Goal: Task Accomplishment & Management: Use online tool/utility

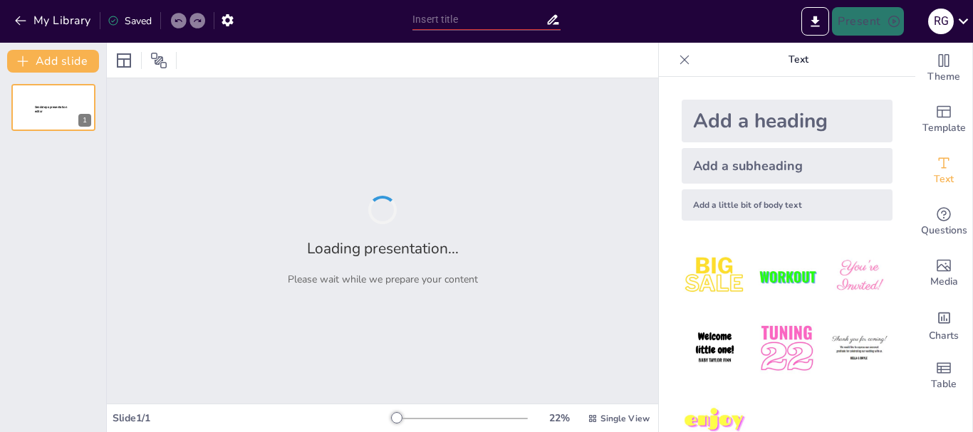
type input "New Sendsteps"
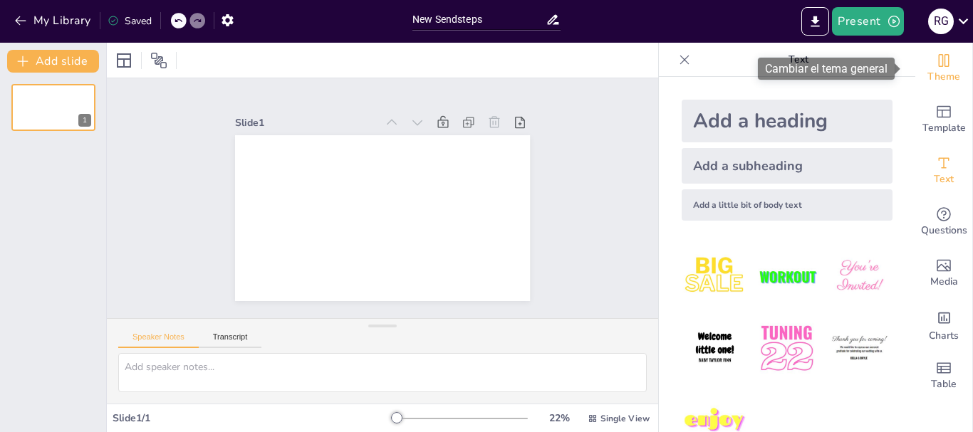
click at [936, 73] on span "Theme" at bounding box center [943, 77] width 33 height 16
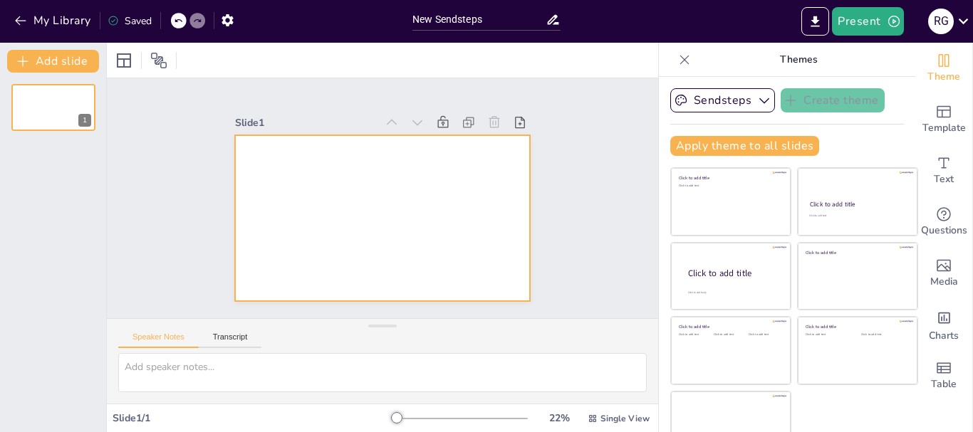
click at [276, 162] on div at bounding box center [399, 188] width 291 height 338
click at [121, 62] on div at bounding box center [123, 60] width 17 height 17
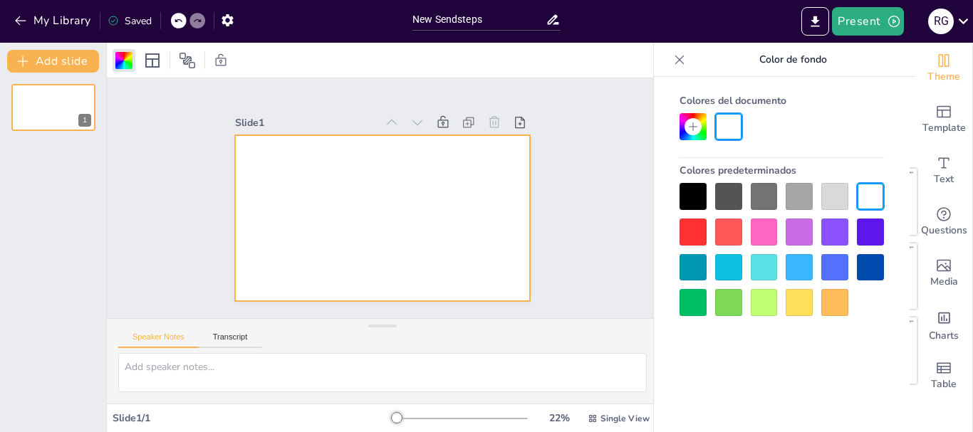
click at [771, 269] on div at bounding box center [763, 267] width 27 height 27
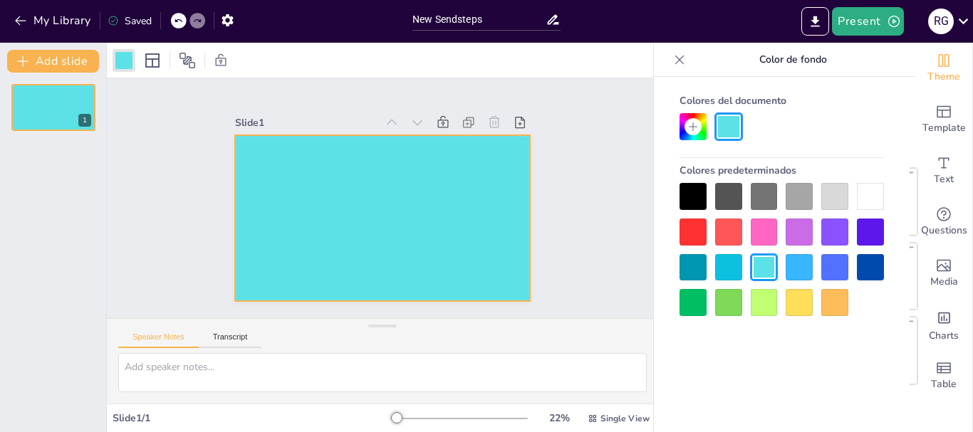
scroll to position [27, 0]
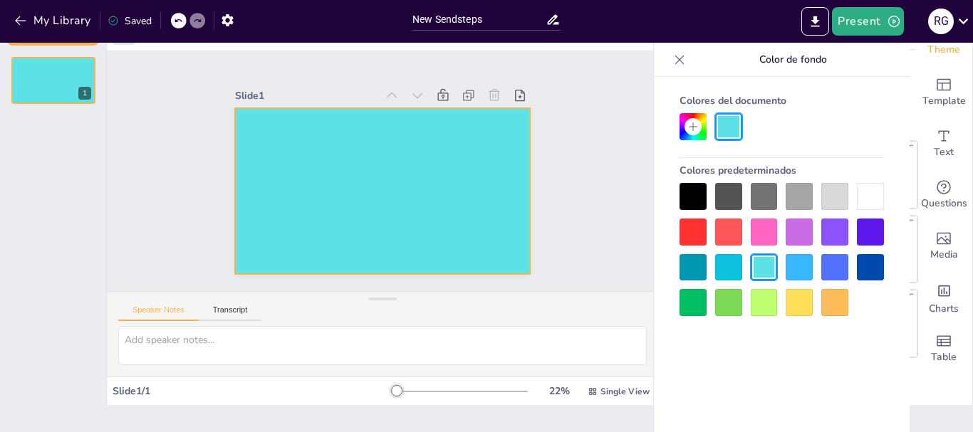
click at [761, 233] on div at bounding box center [763, 232] width 27 height 27
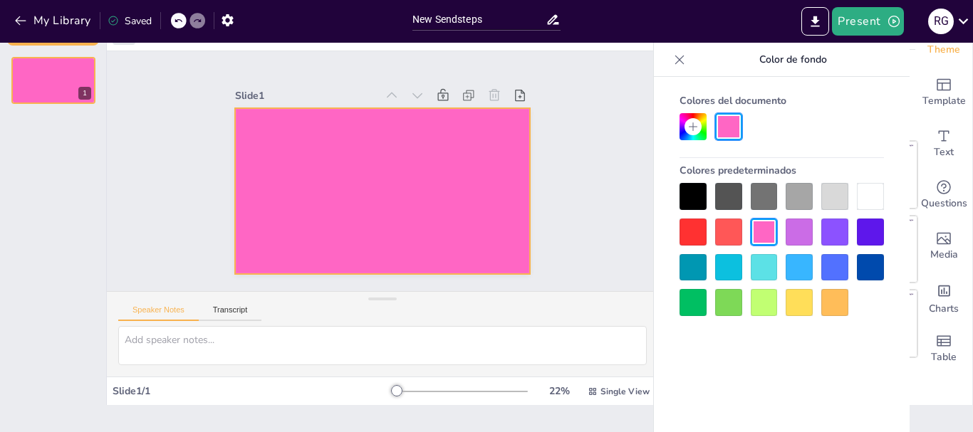
click at [827, 235] on div at bounding box center [834, 232] width 27 height 27
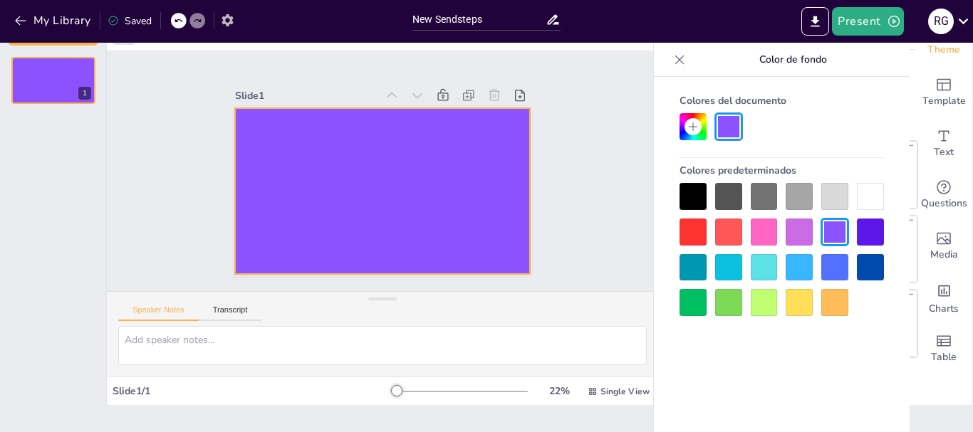
click at [227, 23] on icon "button" at bounding box center [226, 20] width 11 height 12
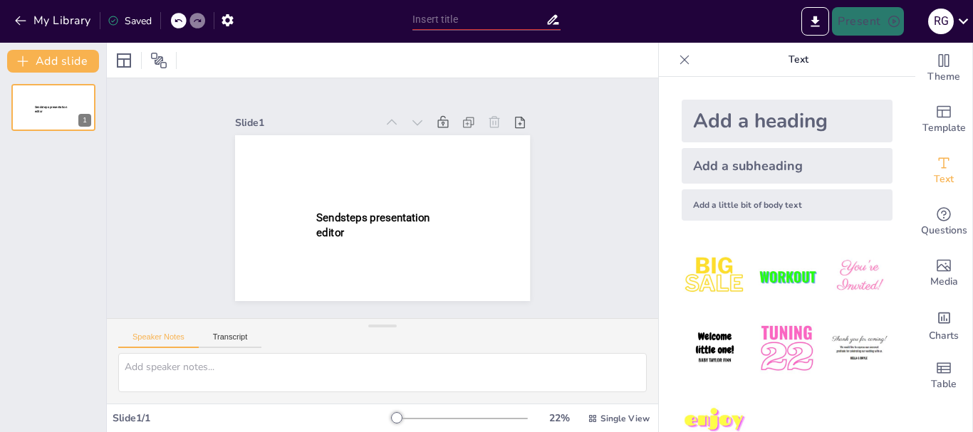
type input "New Sendsteps"
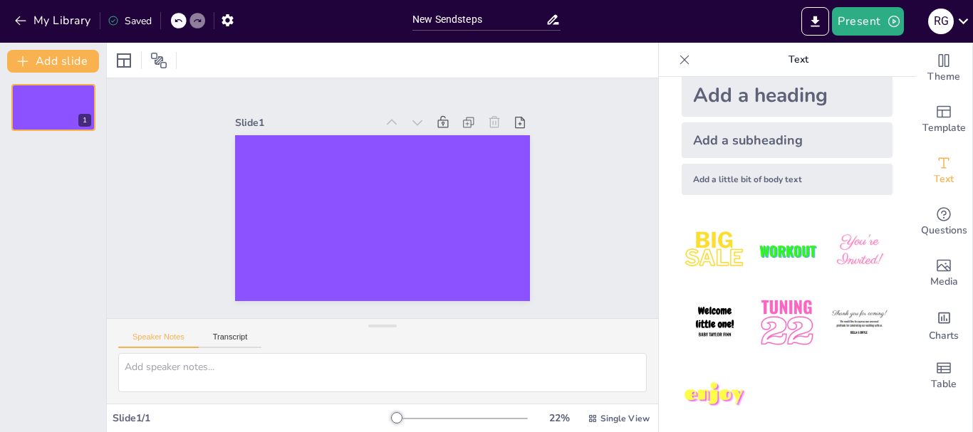
scroll to position [38, 0]
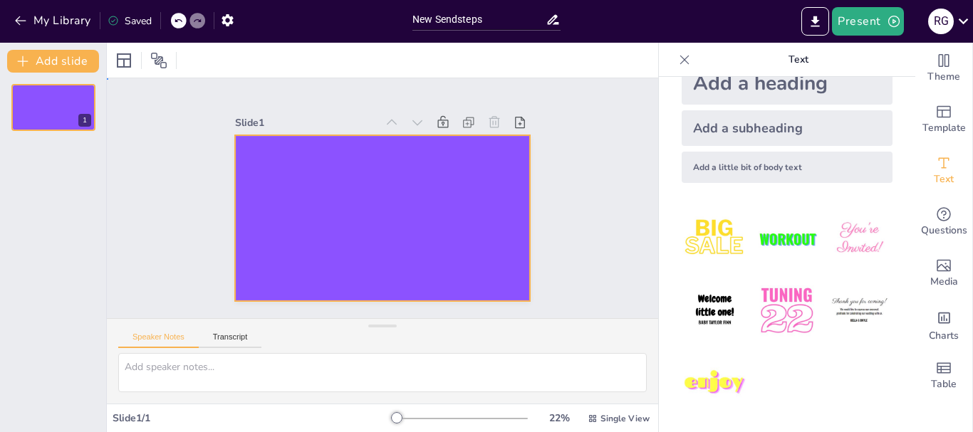
click at [272, 162] on div at bounding box center [382, 218] width 295 height 166
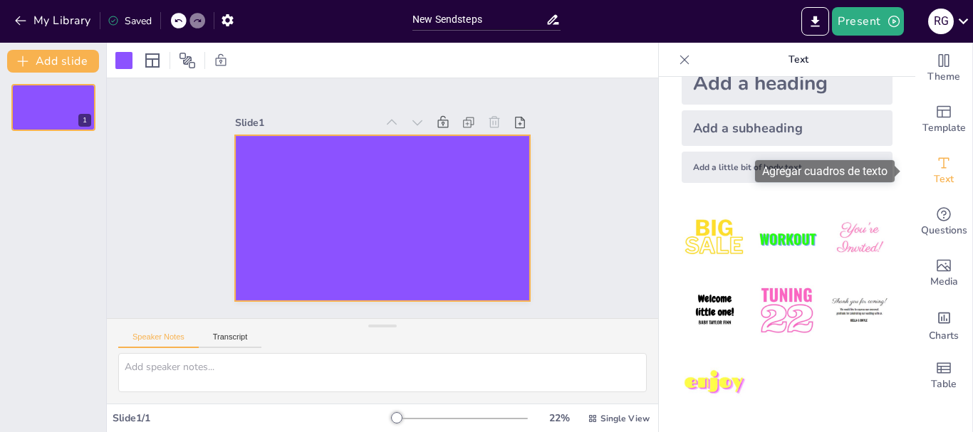
click at [935, 167] on icon "Add text boxes" at bounding box center [943, 163] width 17 height 17
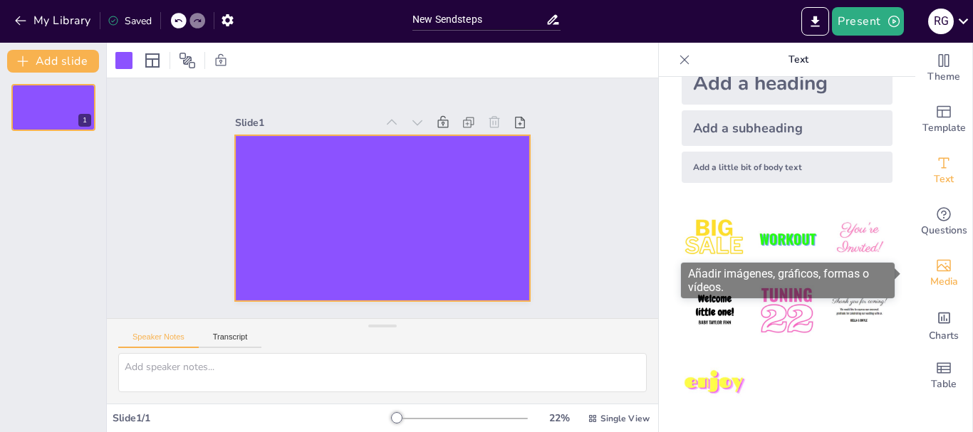
click at [936, 266] on icon "Add images, graphics, shapes or video" at bounding box center [943, 266] width 14 height 12
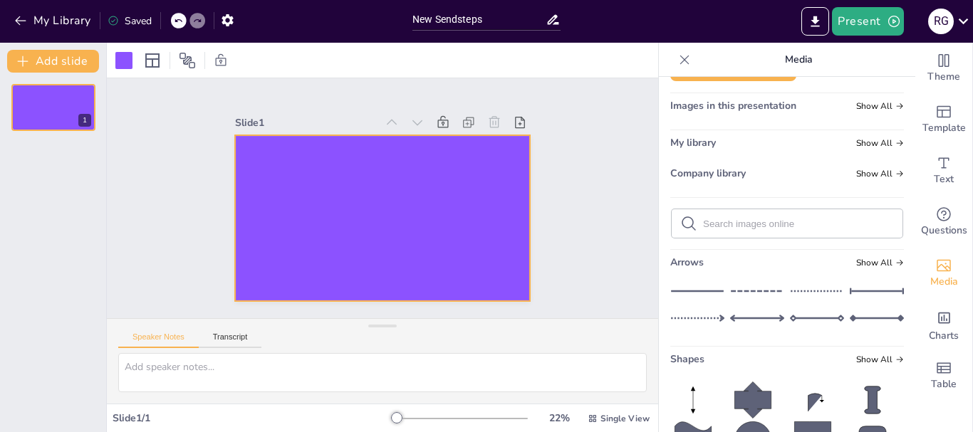
scroll to position [0, 0]
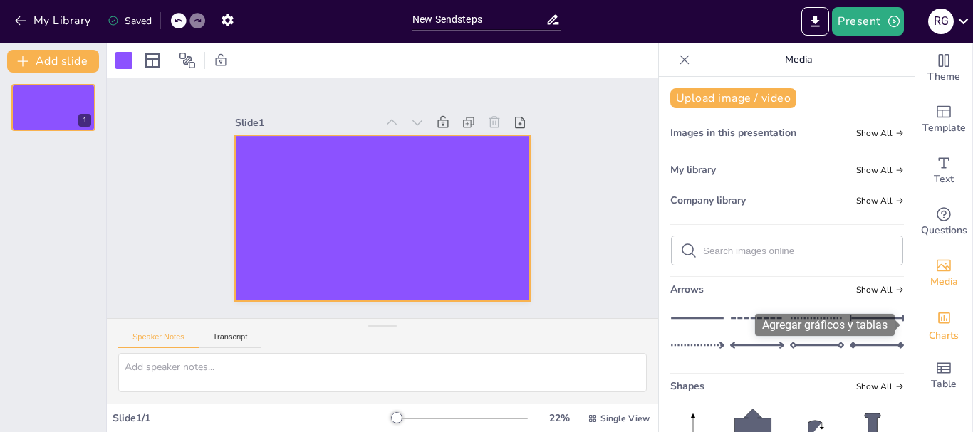
click at [936, 322] on icon "Add charts and graphs" at bounding box center [943, 317] width 15 height 15
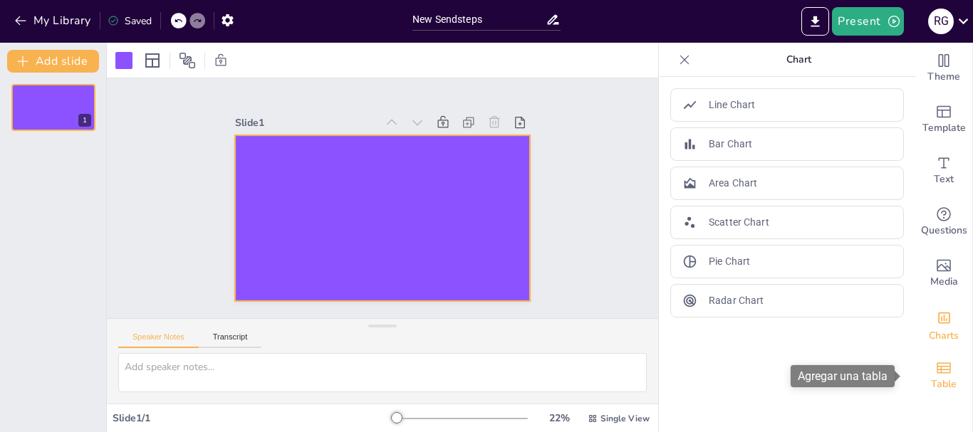
click at [935, 369] on icon "Add a table" at bounding box center [943, 368] width 17 height 17
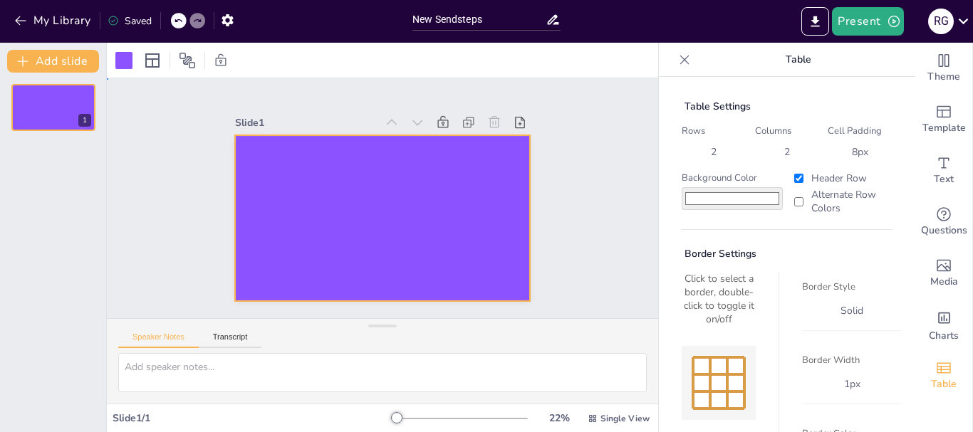
click at [442, 186] on div at bounding box center [382, 218] width 295 height 166
click at [146, 370] on textarea at bounding box center [382, 372] width 528 height 39
click at [348, 240] on div at bounding box center [382, 218] width 295 height 166
click at [251, 373] on textarea "mmmm" at bounding box center [382, 372] width 528 height 39
type textarea "m"
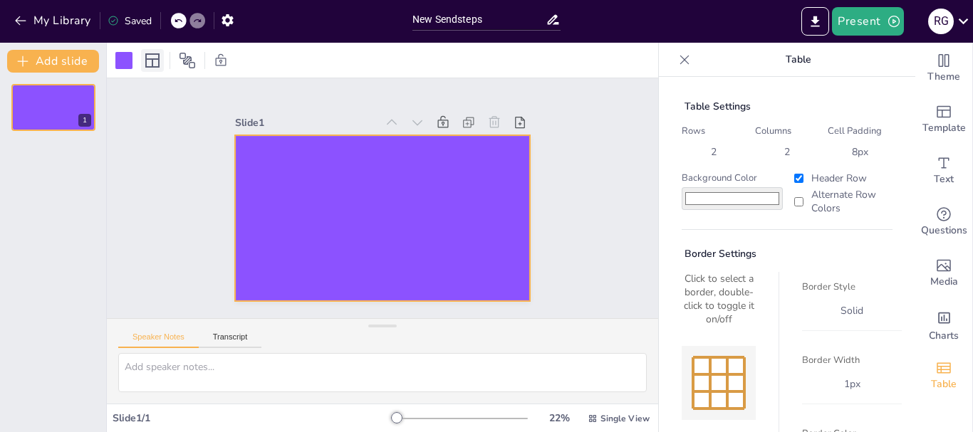
click at [159, 59] on icon at bounding box center [152, 60] width 14 height 14
click at [189, 54] on icon at bounding box center [187, 60] width 17 height 17
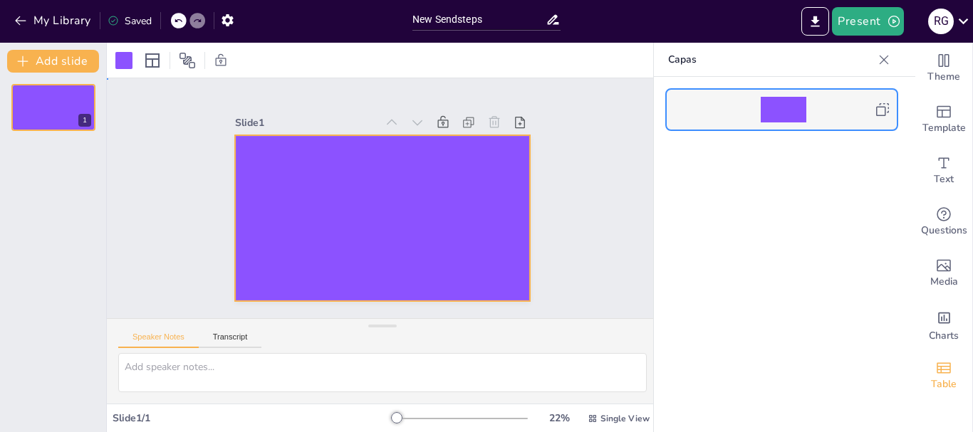
click at [298, 179] on div at bounding box center [382, 218] width 295 height 166
click at [234, 337] on button "Transcript" at bounding box center [230, 341] width 63 height 16
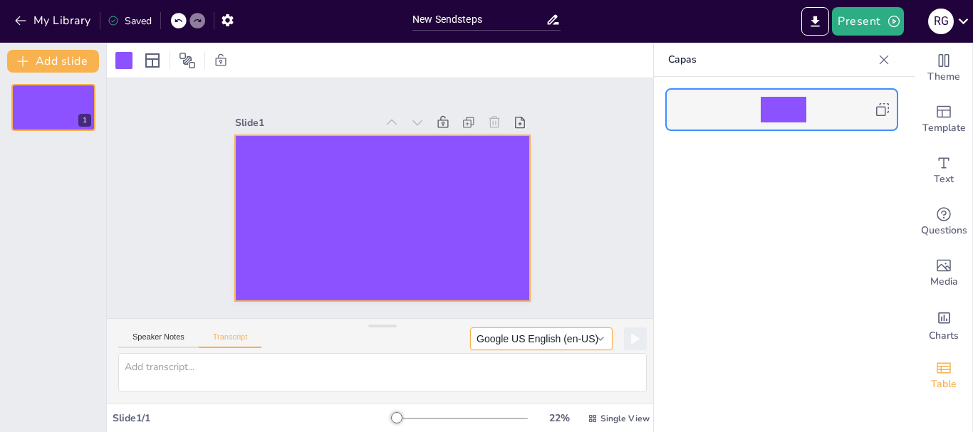
click at [591, 338] on button "Google US English (en-US)" at bounding box center [541, 339] width 142 height 23
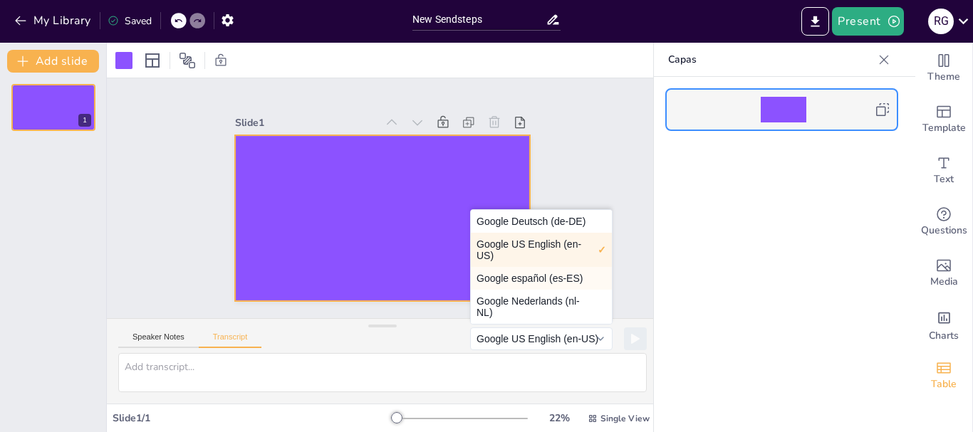
click at [509, 278] on button "Google español (es-ES)" at bounding box center [541, 278] width 141 height 23
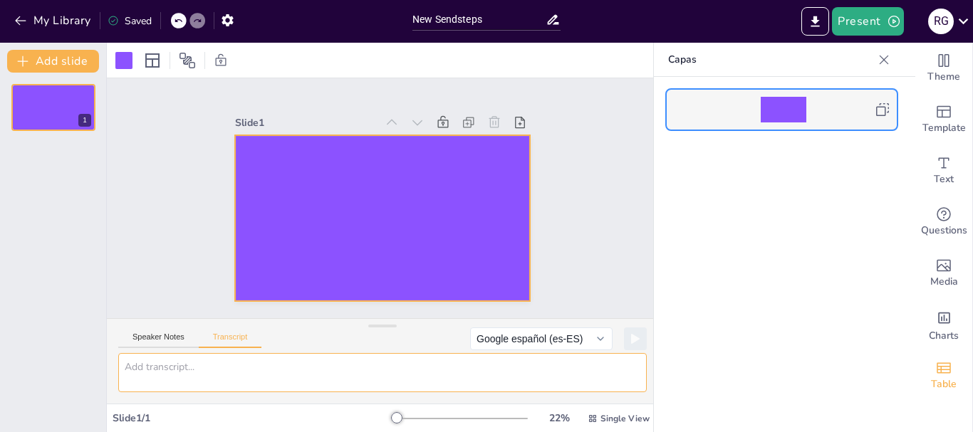
click at [191, 370] on textarea at bounding box center [382, 372] width 528 height 39
click at [188, 373] on textarea at bounding box center [382, 372] width 528 height 39
paste textarea "“En lo más profundo de su conciencia el hombre descubre una ley que él no se da…"
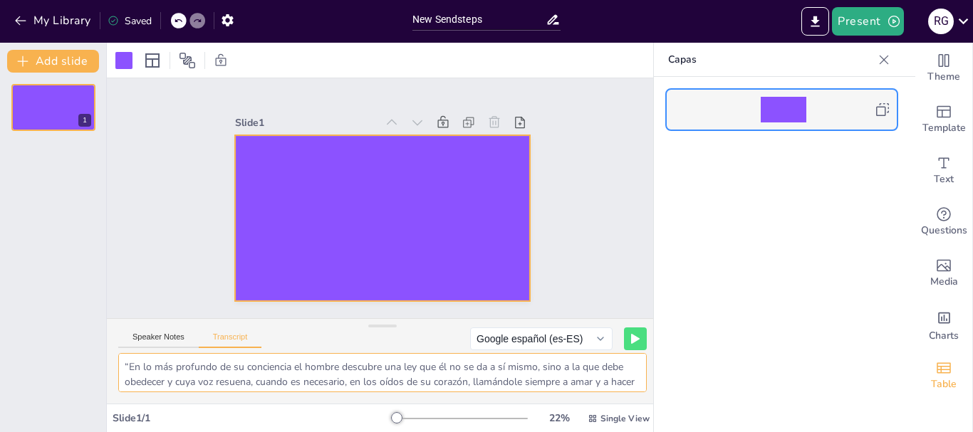
scroll to position [42, 0]
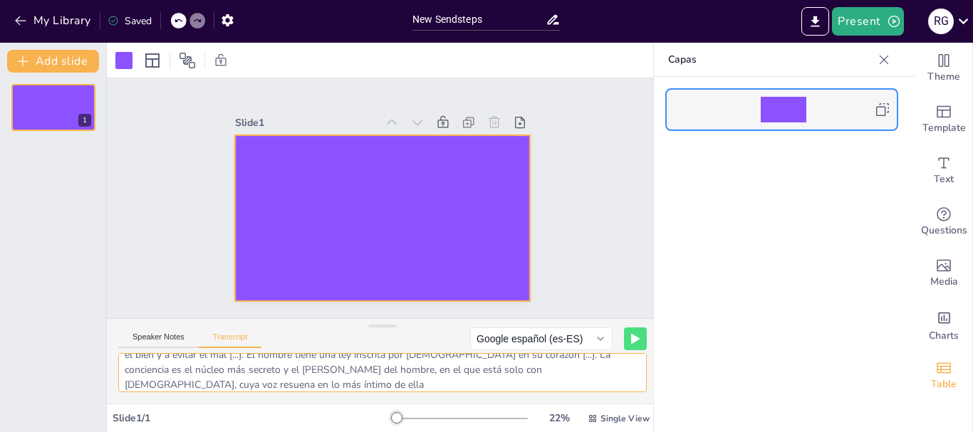
type textarea "“En lo más profundo de su conciencia el hombre descubre una ley que él no se da…"
click at [375, 231] on div at bounding box center [382, 218] width 295 height 166
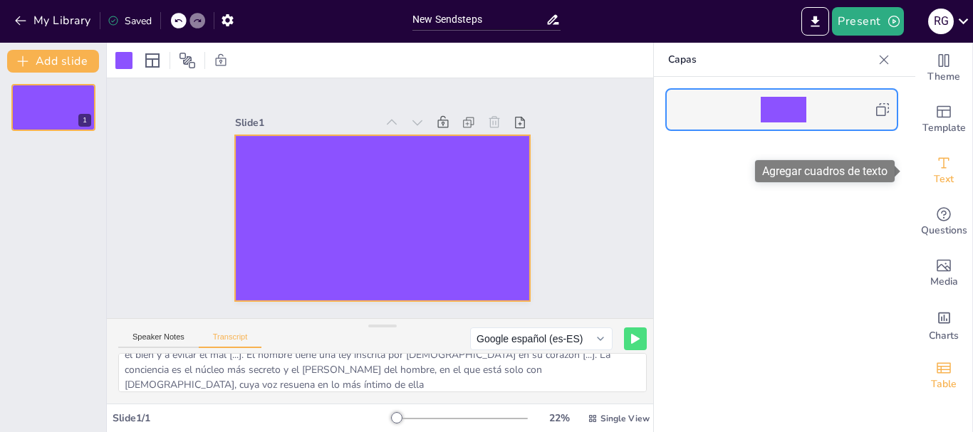
click at [936, 169] on icon "Add text boxes" at bounding box center [943, 163] width 17 height 17
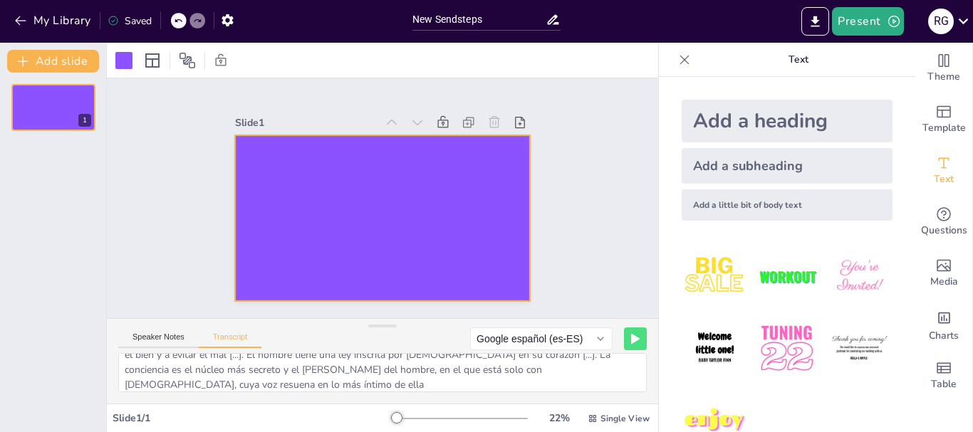
click at [728, 126] on div "Add a heading" at bounding box center [786, 121] width 211 height 43
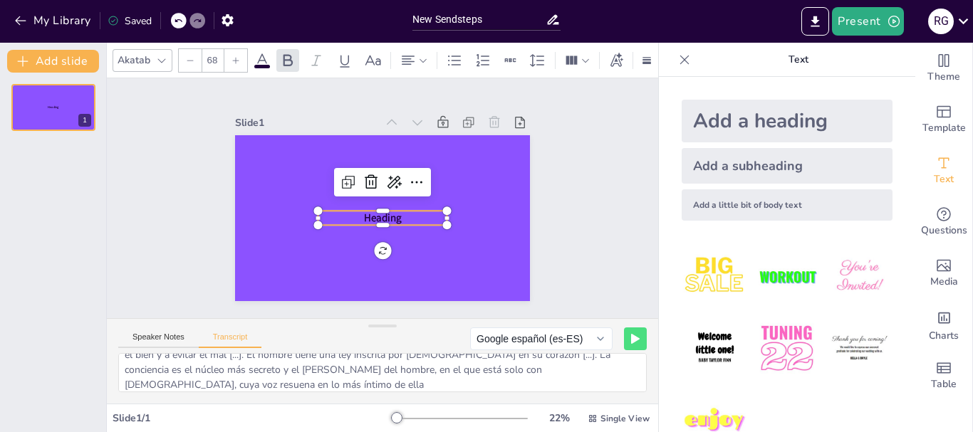
click at [364, 212] on span "Heading" at bounding box center [383, 218] width 38 height 14
click at [394, 211] on p "Heading" at bounding box center [382, 218] width 129 height 15
click at [390, 211] on span "Heading" at bounding box center [383, 218] width 38 height 14
click at [372, 245] on div "Heading" at bounding box center [382, 218] width 295 height 166
click at [340, 174] on icon at bounding box center [348, 182] width 17 height 17
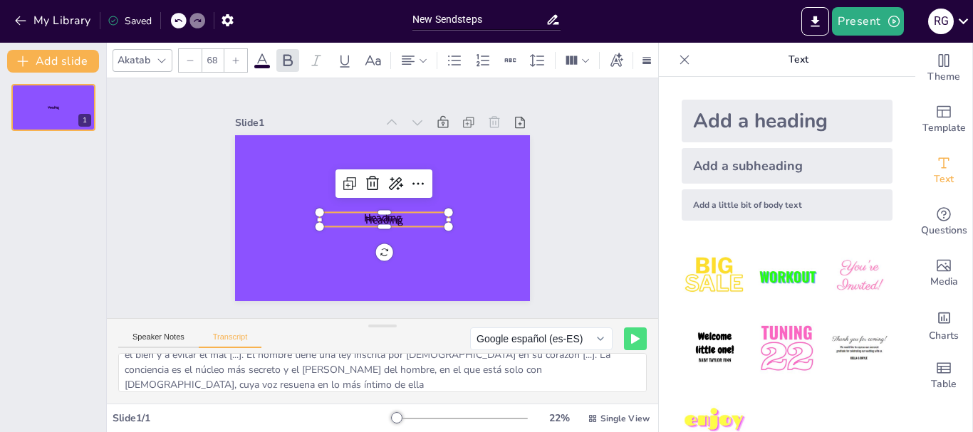
click at [336, 216] on p "Heading" at bounding box center [384, 219] width 129 height 15
click at [394, 214] on p "Heading" at bounding box center [384, 219] width 129 height 15
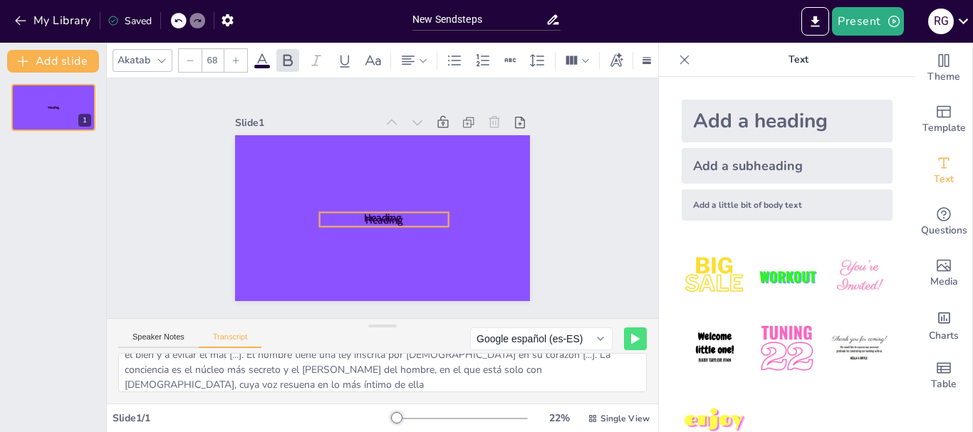
click at [373, 245] on div "Heading Heading 0 °" at bounding box center [382, 218] width 295 height 166
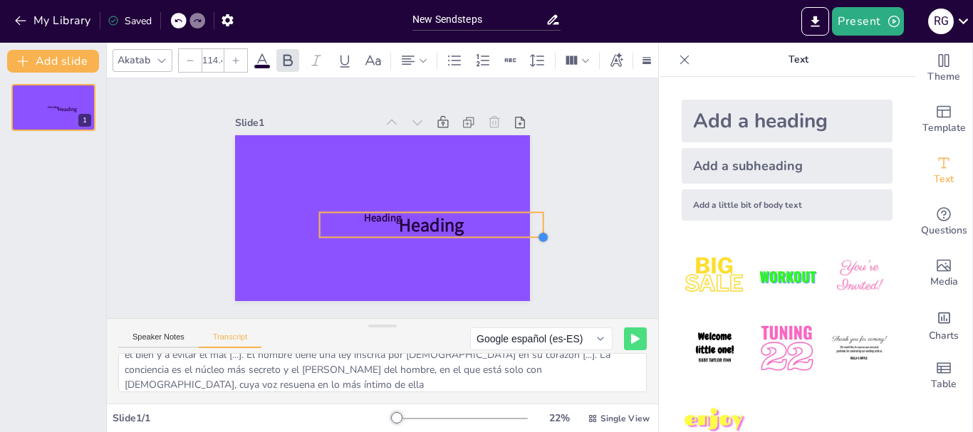
type input "104.5"
drag, startPoint x: 439, startPoint y: 226, endPoint x: 424, endPoint y: 234, distance: 16.9
click at [424, 234] on div "Heading Heading" at bounding box center [382, 218] width 295 height 166
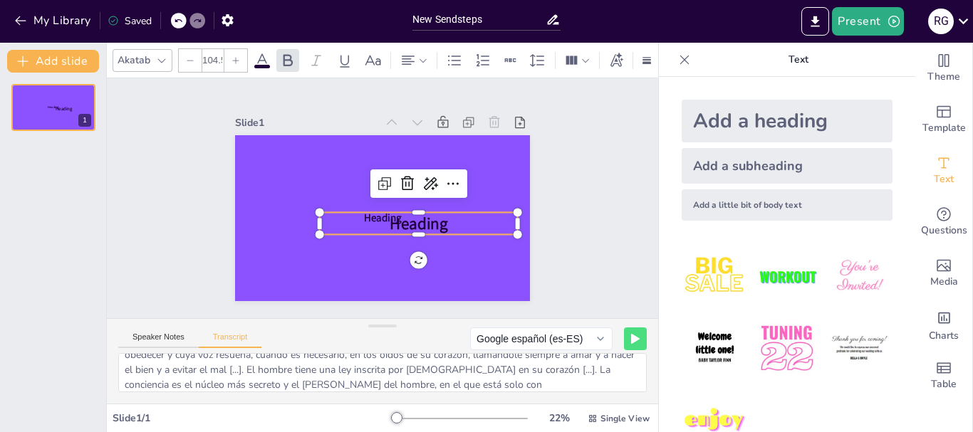
scroll to position [48, 0]
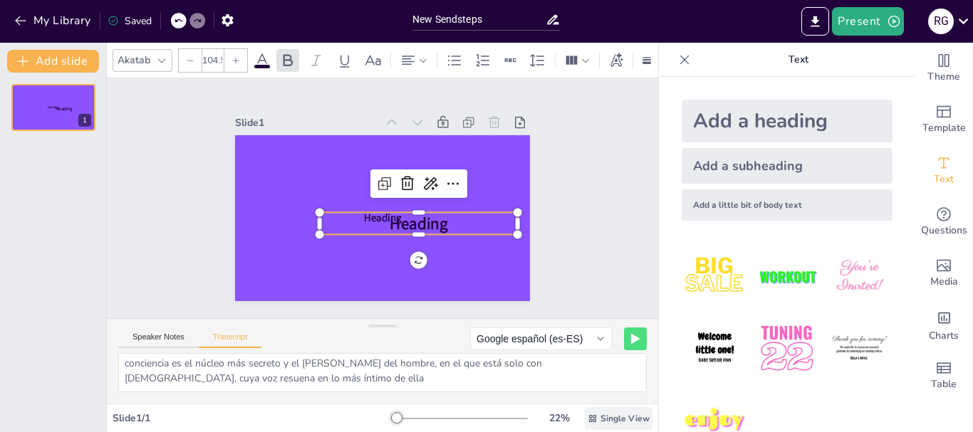
click at [600, 417] on span "Single View" at bounding box center [624, 418] width 49 height 11
click at [600, 385] on font "Vista de lista" at bounding box center [600, 387] width 58 height 14
click at [632, 338] on icon at bounding box center [635, 339] width 7 height 9
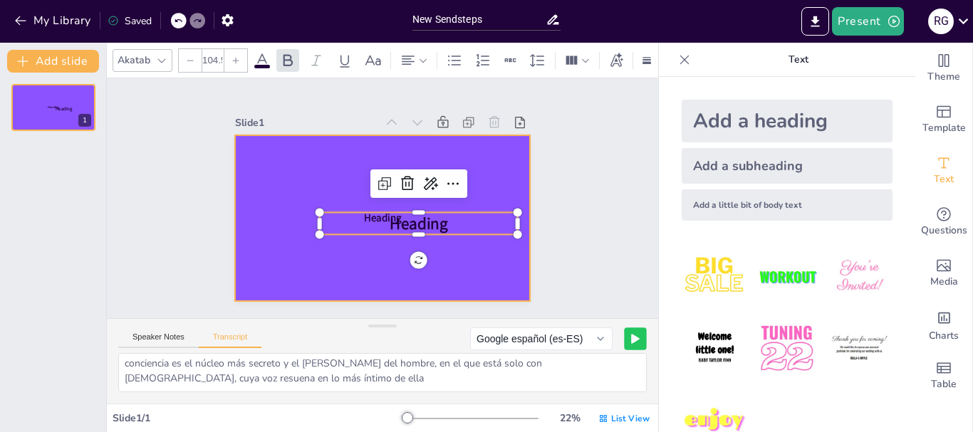
click at [373, 256] on div at bounding box center [382, 218] width 295 height 166
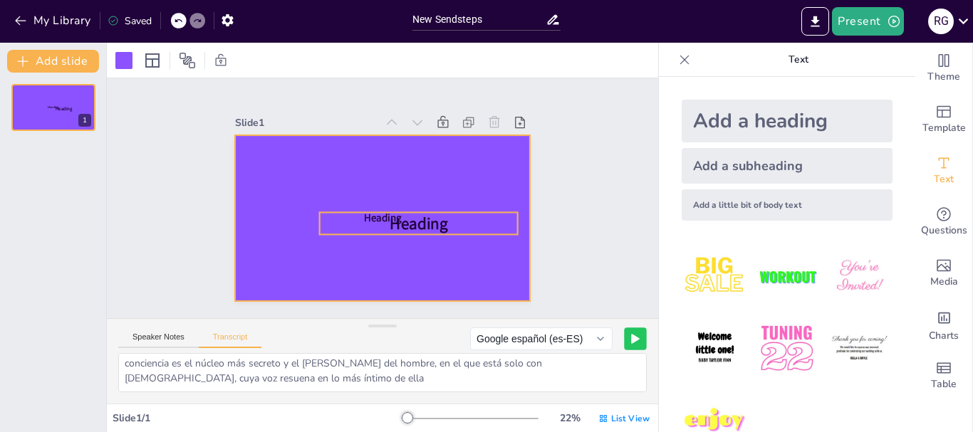
click at [393, 213] on span "Heading" at bounding box center [418, 224] width 58 height 22
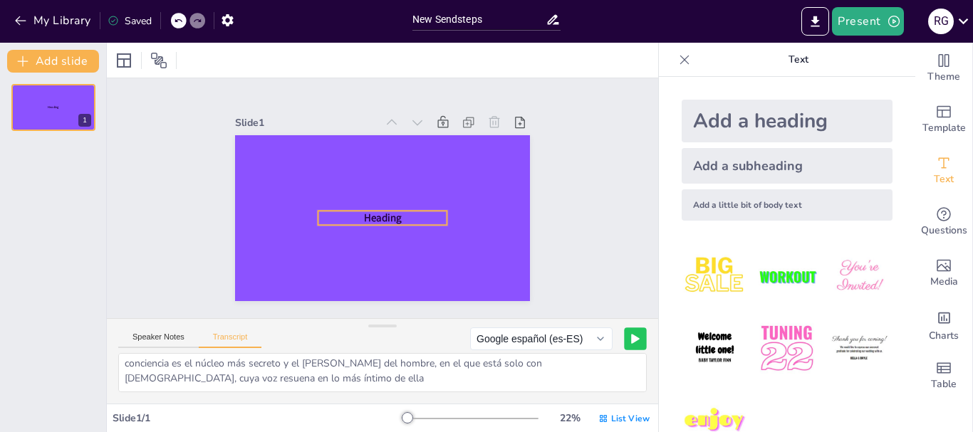
click at [393, 211] on p "Heading" at bounding box center [382, 218] width 129 height 15
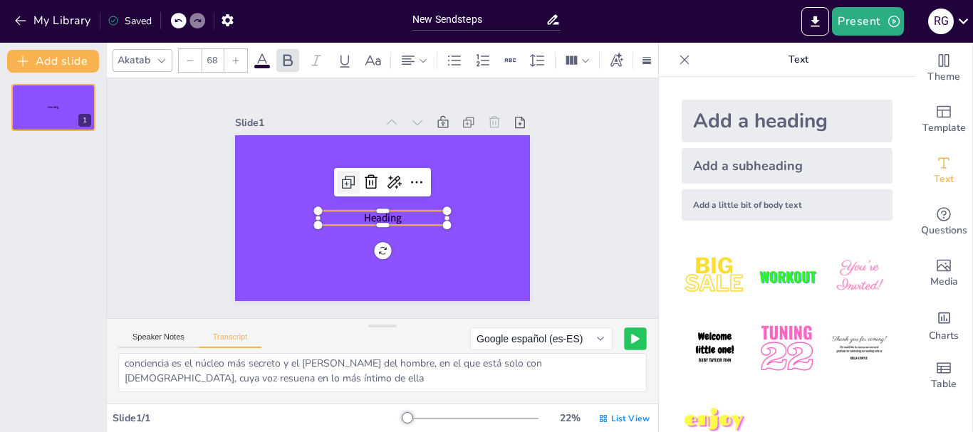
click at [340, 182] on icon at bounding box center [348, 182] width 17 height 17
type input "68"
click at [409, 177] on icon at bounding box center [417, 183] width 17 height 17
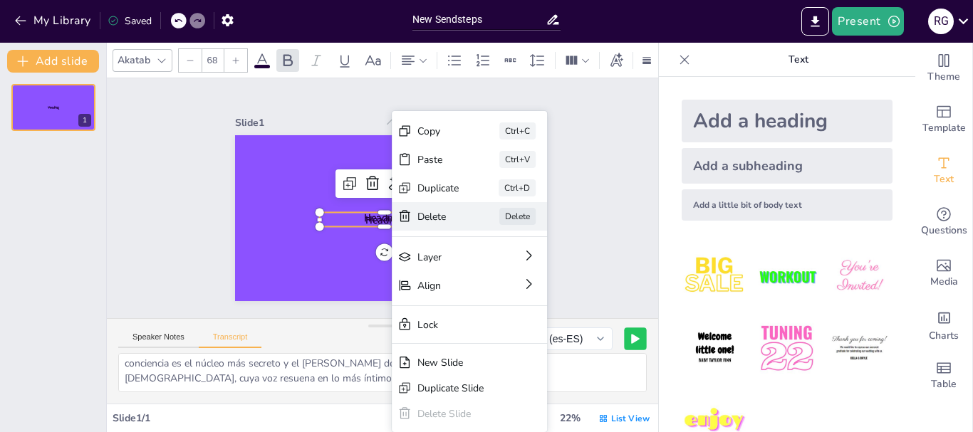
click at [433, 222] on div "Delete" at bounding box center [438, 217] width 42 height 14
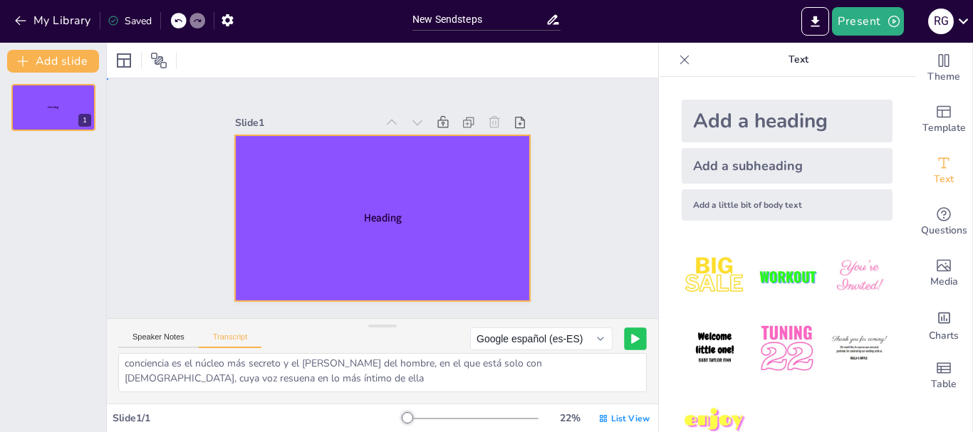
click at [433, 222] on div at bounding box center [382, 218] width 295 height 166
click at [346, 211] on p "Heading" at bounding box center [382, 218] width 129 height 15
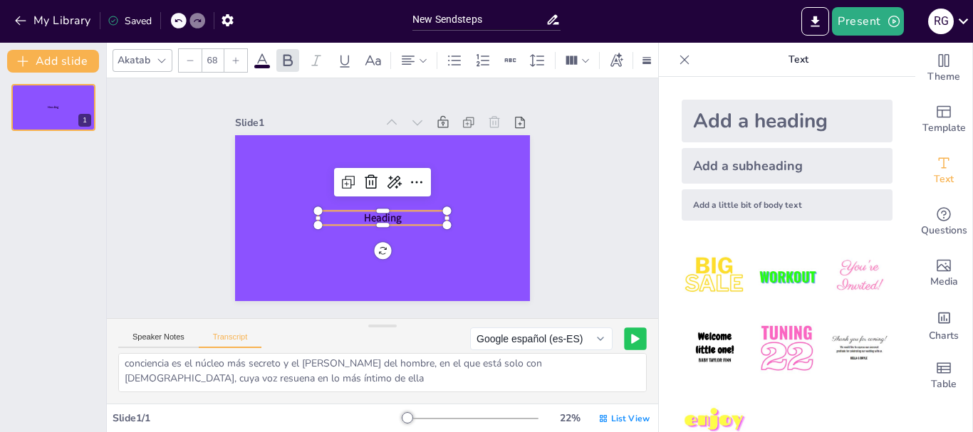
click at [628, 345] on button at bounding box center [635, 339] width 22 height 22
click at [602, 340] on icon at bounding box center [606, 339] width 9 height 10
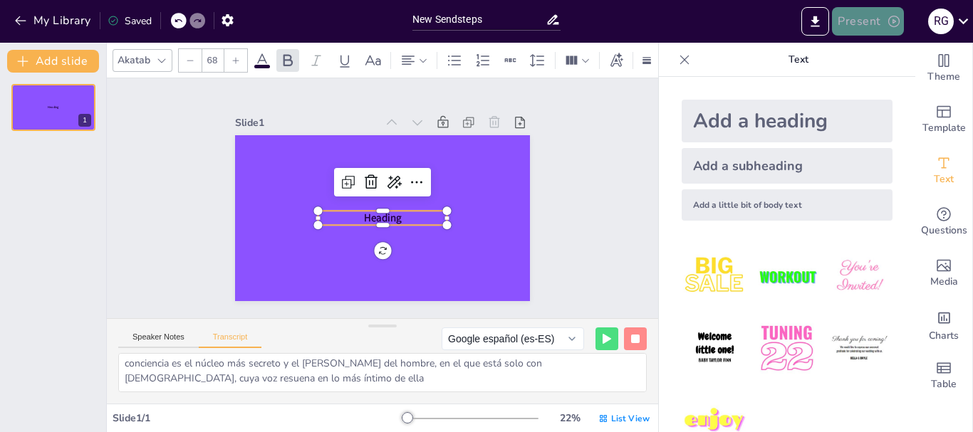
click at [886, 23] on icon "button" at bounding box center [893, 21] width 14 height 14
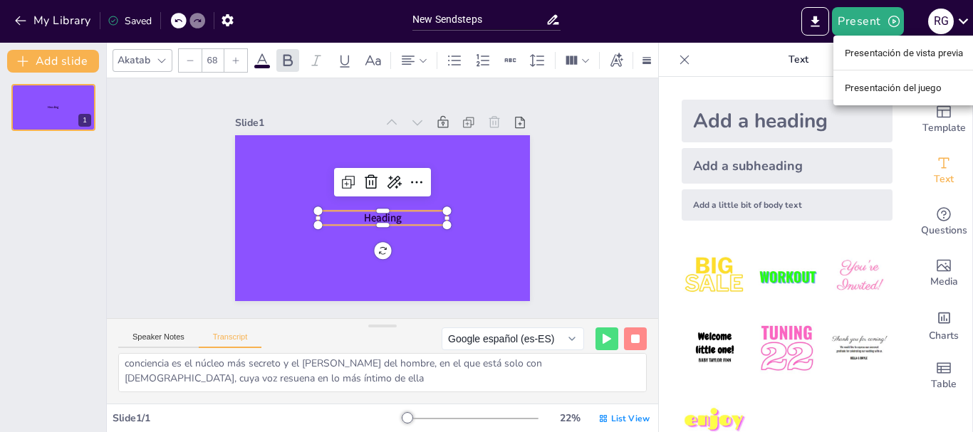
click at [899, 45] on li "Presentación de vista previa" at bounding box center [904, 52] width 142 height 23
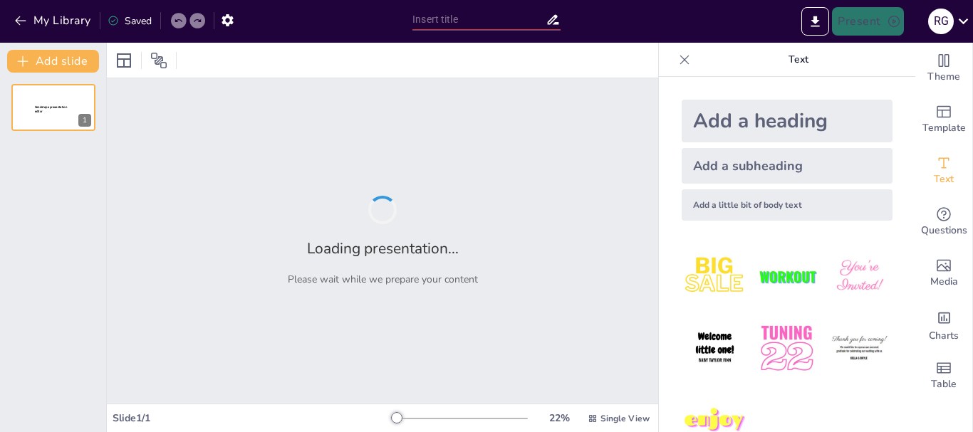
type input "New Sendsteps"
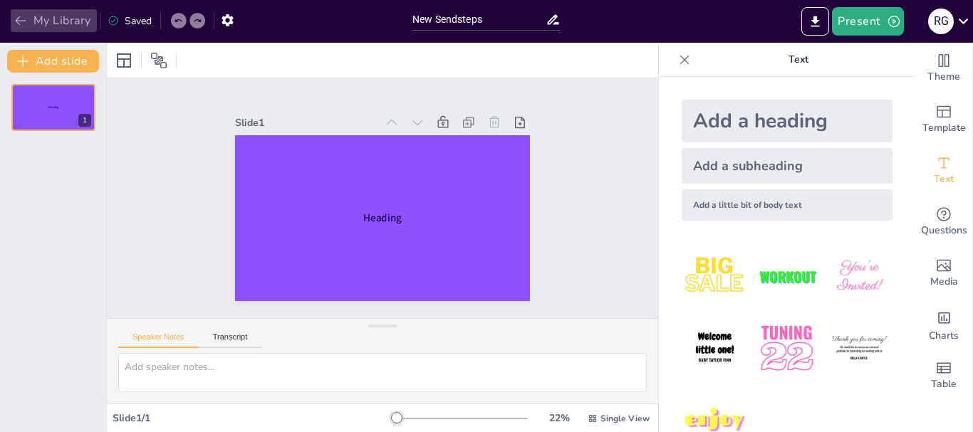
click at [17, 16] on icon "button" at bounding box center [21, 21] width 14 height 14
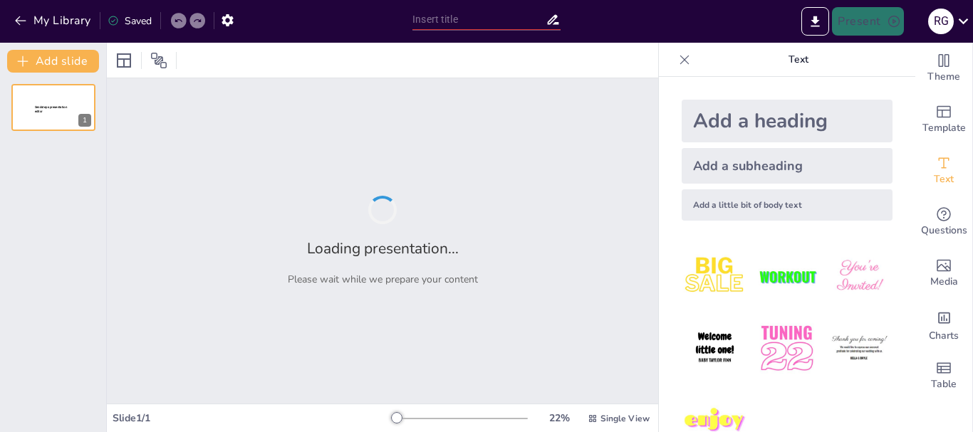
type input "New Sendsteps"
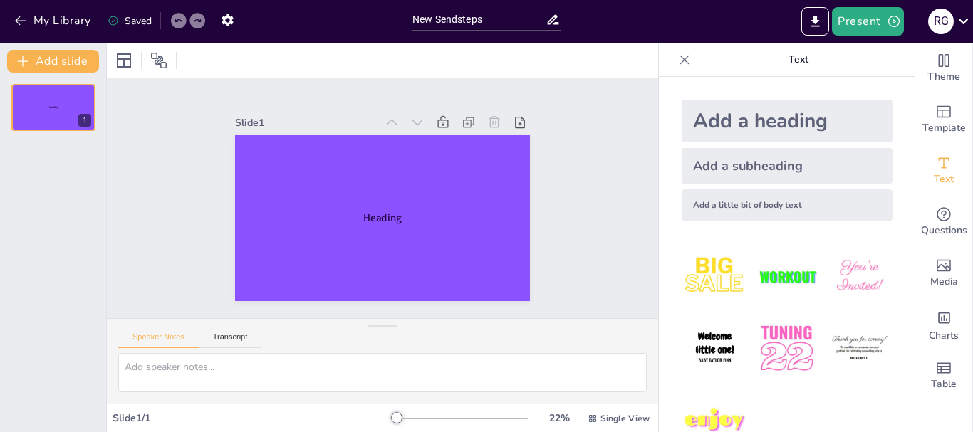
click at [555, 26] on icon at bounding box center [552, 19] width 15 height 15
click at [291, 367] on textarea at bounding box center [382, 372] width 528 height 39
click at [864, 25] on button "Present" at bounding box center [867, 21] width 71 height 28
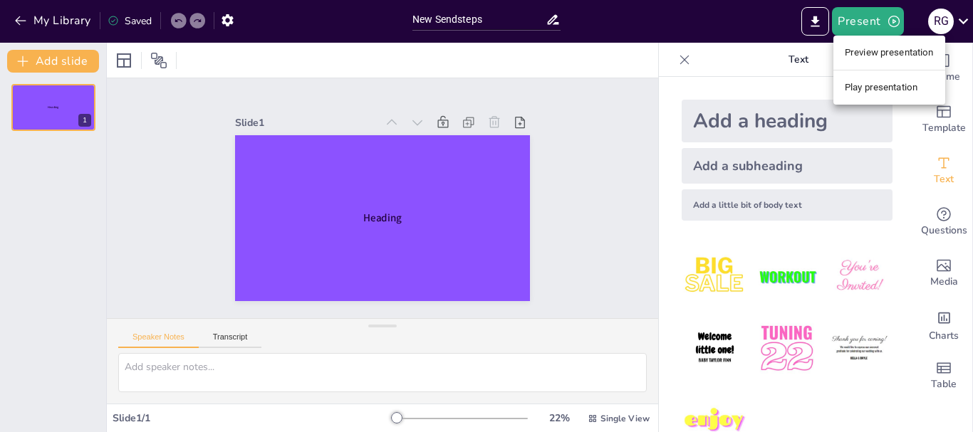
click at [844, 88] on li "Play presentation" at bounding box center [889, 87] width 112 height 23
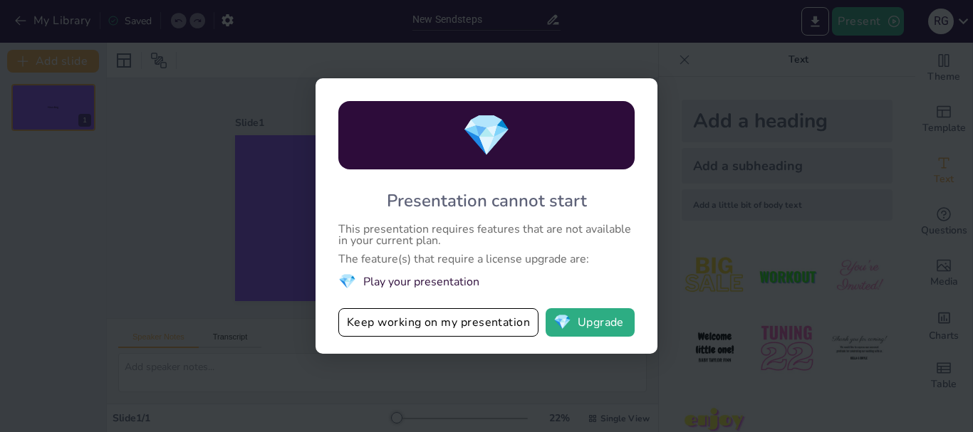
click at [693, 66] on div "💎 Presentation cannot start This presentation requires features that are not av…" at bounding box center [486, 216] width 973 height 432
click at [676, 58] on div "💎 Presentation cannot start This presentation requires features that are not av…" at bounding box center [486, 216] width 973 height 432
